Goal: Information Seeking & Learning: Check status

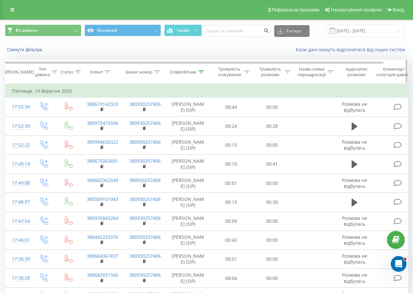
click at [203, 72] on icon at bounding box center [201, 71] width 6 height 3
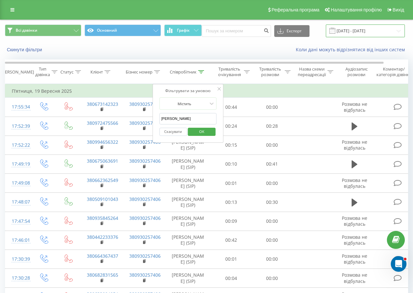
click at [356, 26] on input "[DATE] - [DATE]" at bounding box center [365, 31] width 79 height 13
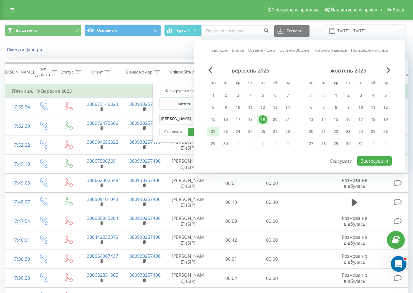
click at [212, 132] on div "22" at bounding box center [213, 131] width 8 height 8
click at [378, 162] on button "Застосувати" at bounding box center [375, 160] width 35 height 9
type input "[DATE] - [DATE]"
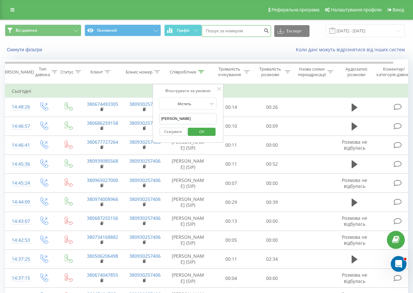
click at [224, 30] on input at bounding box center [236, 31] width 69 height 12
click at [219, 86] on div at bounding box center [219, 89] width 3 height 7
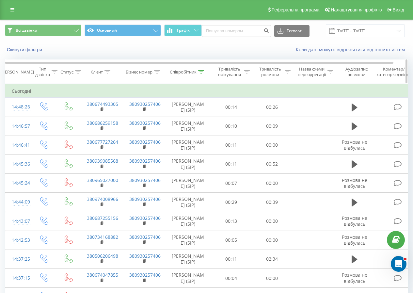
click at [200, 74] on div at bounding box center [201, 72] width 6 height 6
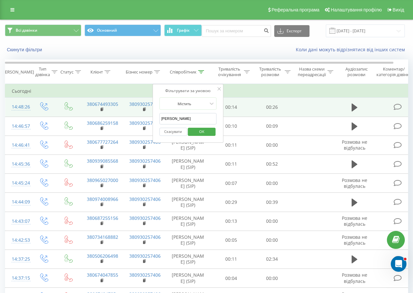
drag, startPoint x: 160, startPoint y: 117, endPoint x: 149, endPoint y: 113, distance: 11.8
click at [154, 115] on div "Фільтрувати за умовою Містить [PERSON_NAME] OK" at bounding box center [188, 113] width 71 height 59
type input "[PERSON_NAME]"
click button "OK" at bounding box center [202, 132] width 28 height 8
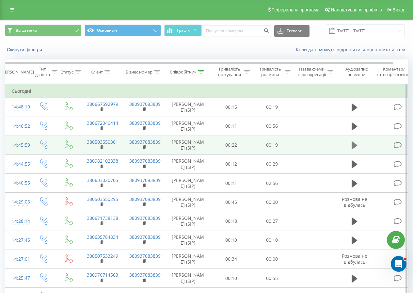
click at [351, 145] on button at bounding box center [355, 146] width 10 height 10
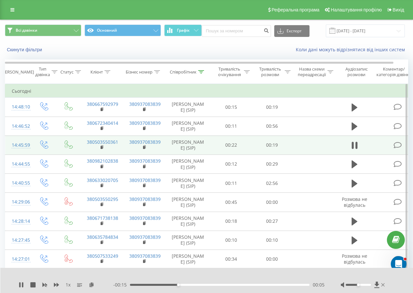
click at [364, 284] on div at bounding box center [363, 285] width 45 height 7
drag, startPoint x: 364, startPoint y: 286, endPoint x: 367, endPoint y: 286, distance: 3.3
click at [367, 284] on div at bounding box center [363, 285] width 45 height 7
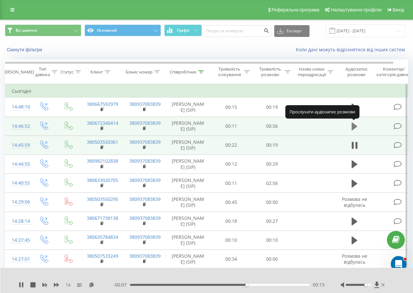
click at [353, 125] on icon at bounding box center [355, 127] width 6 height 8
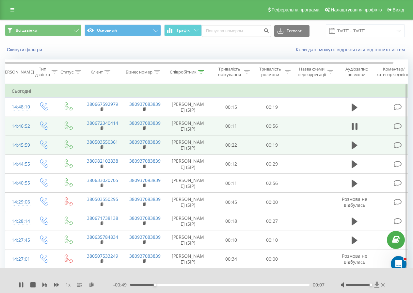
drag, startPoint x: 369, startPoint y: 286, endPoint x: 375, endPoint y: 287, distance: 6.0
click at [375, 284] on div at bounding box center [363, 285] width 45 height 7
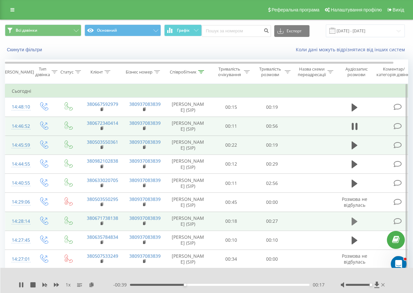
click at [357, 226] on button at bounding box center [355, 222] width 10 height 10
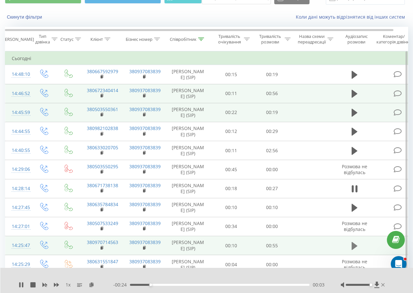
click at [352, 246] on button at bounding box center [355, 246] width 10 height 10
drag, startPoint x: 371, startPoint y: 285, endPoint x: 375, endPoint y: 284, distance: 4.1
click at [375, 284] on div at bounding box center [363, 285] width 45 height 7
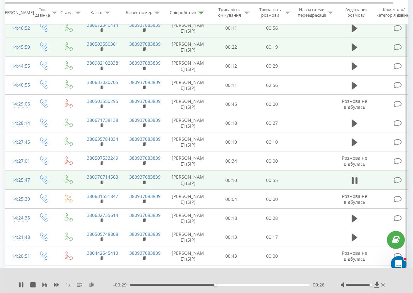
scroll to position [131, 0]
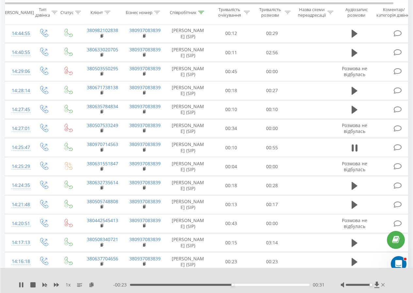
click at [371, 284] on div "Accessibility label" at bounding box center [371, 285] width 3 height 3
drag, startPoint x: 371, startPoint y: 286, endPoint x: 380, endPoint y: 286, distance: 9.2
click at [380, 284] on div at bounding box center [363, 285] width 45 height 7
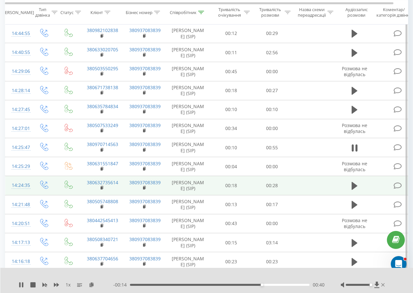
click at [360, 187] on td at bounding box center [354, 185] width 39 height 19
click at [358, 186] on icon at bounding box center [355, 185] width 6 height 9
click at [352, 147] on icon at bounding box center [355, 148] width 6 height 8
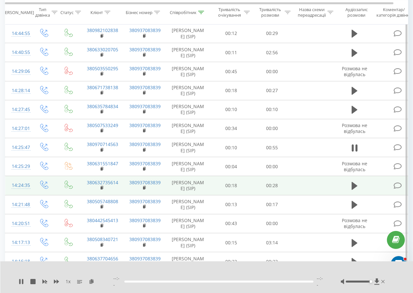
click at [287, 282] on div "--:-- --:--" at bounding box center [218, 281] width 211 height 13
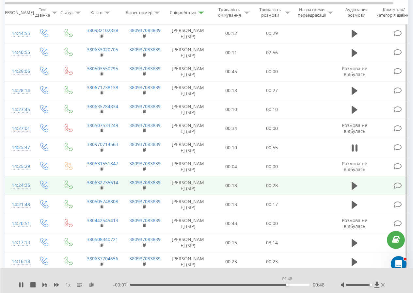
click at [287, 284] on div "00:48" at bounding box center [220, 285] width 180 height 2
click at [355, 181] on button at bounding box center [355, 186] width 10 height 10
click at [355, 187] on icon at bounding box center [355, 185] width 6 height 9
click at [355, 187] on icon at bounding box center [355, 186] width 6 height 8
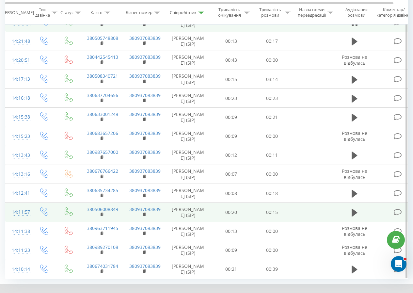
scroll to position [327, 0]
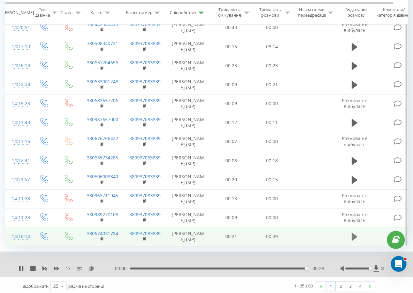
click at [355, 239] on icon at bounding box center [355, 237] width 6 height 8
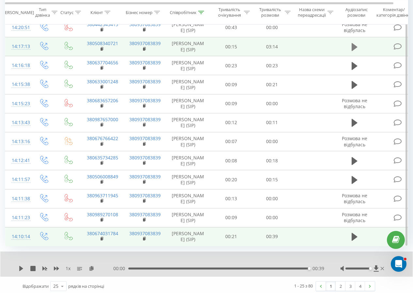
click at [354, 47] on icon at bounding box center [355, 47] width 6 height 8
click at [158, 269] on div "00:25" at bounding box center [219, 269] width 179 height 2
click at [165, 268] on div "00:33" at bounding box center [219, 269] width 179 height 2
click at [174, 268] on div "00:47" at bounding box center [219, 269] width 179 height 2
click at [180, 269] on div "00:54" at bounding box center [219, 269] width 179 height 2
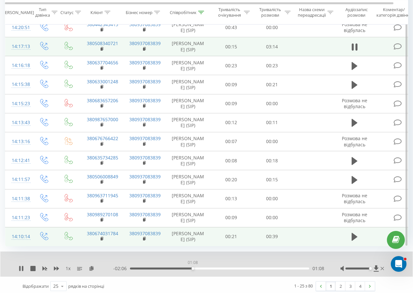
click at [193, 269] on div "01:08" at bounding box center [219, 269] width 179 height 2
click at [199, 269] on div "01:15" at bounding box center [219, 269] width 179 height 2
click at [208, 268] on div "01:24" at bounding box center [219, 269] width 179 height 2
click at [213, 268] on div "01:30" at bounding box center [219, 269] width 179 height 2
click at [224, 268] on div "01:37" at bounding box center [219, 269] width 179 height 2
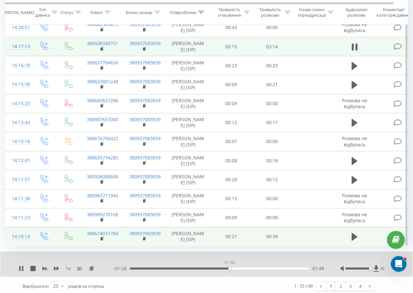
click at [230, 269] on div "01:48" at bounding box center [219, 269] width 179 height 2
click at [234, 269] on div "01:52" at bounding box center [219, 269] width 179 height 2
click at [243, 269] on div "01:55" at bounding box center [219, 269] width 179 height 2
click at [253, 269] on div "02:12" at bounding box center [219, 269] width 179 height 2
click at [261, 269] on div "02:14" at bounding box center [219, 269] width 179 height 2
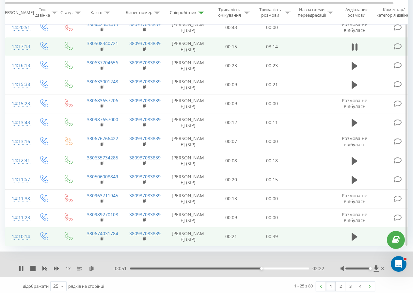
click at [267, 269] on div "02:22" at bounding box center [219, 269] width 179 height 2
click at [279, 268] on div "00:00" at bounding box center [219, 269] width 179 height 2
click at [287, 270] on div "- 00:32 02:41 02:41" at bounding box center [218, 268] width 211 height 7
click at [290, 269] on div "02:42" at bounding box center [219, 269] width 179 height 2
click at [298, 269] on div "02:53" at bounding box center [219, 269] width 179 height 2
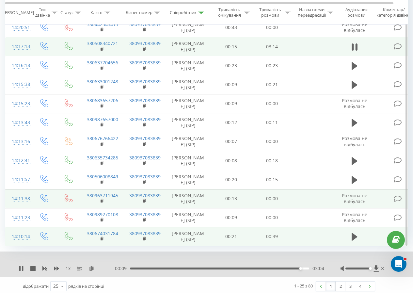
scroll to position [330, 0]
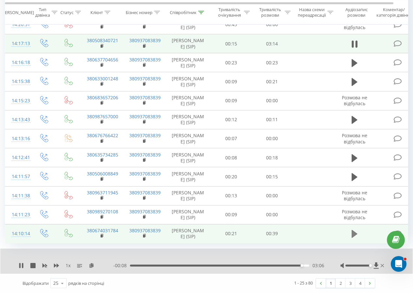
click at [353, 238] on icon at bounding box center [355, 234] width 6 height 8
click at [22, 268] on icon at bounding box center [21, 265] width 5 height 5
click at [239, 284] on div "1 - 25 з 80 1 2 3 4" at bounding box center [289, 283] width 181 height 19
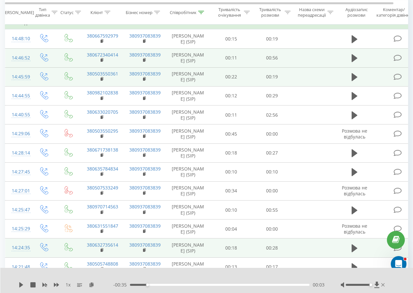
scroll to position [0, 0]
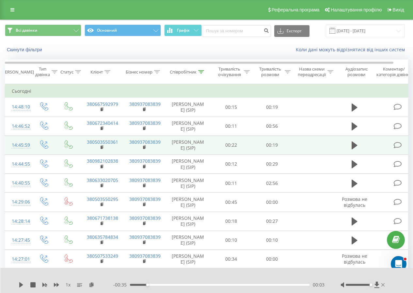
click at [235, 38] on div "Всі дзвінки Основний Графік Експорт .csv .xls .xlsx [DATE] - [DATE]" at bounding box center [206, 31] width 413 height 22
click at [240, 30] on input at bounding box center [236, 31] width 69 height 12
paste input "380939380756"
type input "380939380756"
click at [264, 33] on button "submit" at bounding box center [266, 31] width 9 height 12
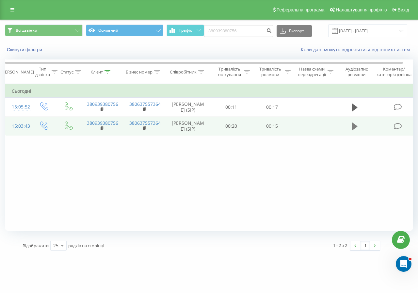
click at [352, 130] on icon at bounding box center [355, 127] width 6 height 8
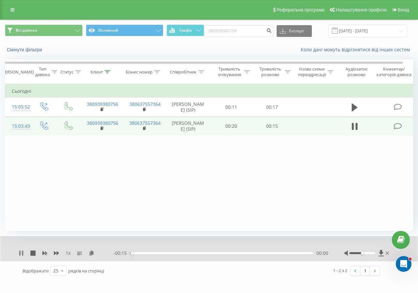
click at [22, 252] on icon at bounding box center [22, 253] width 1 height 5
click at [352, 131] on icon at bounding box center [355, 126] width 6 height 9
drag, startPoint x: 362, startPoint y: 253, endPoint x: 386, endPoint y: 257, distance: 23.7
click at [386, 257] on div "1 x - 00:12 00:02 00:02" at bounding box center [209, 248] width 418 height 25
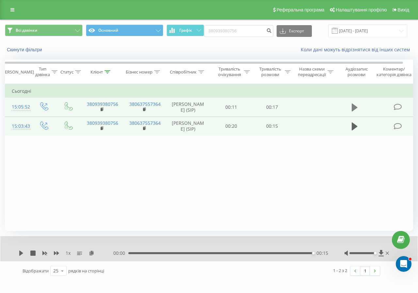
click at [355, 111] on icon at bounding box center [355, 108] width 6 height 8
